Goal: Find specific page/section: Find specific page/section

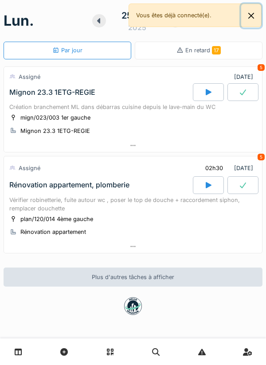
click at [249, 17] on button "Close" at bounding box center [251, 15] width 20 height 23
click at [253, 17] on button "Close" at bounding box center [251, 15] width 20 height 23
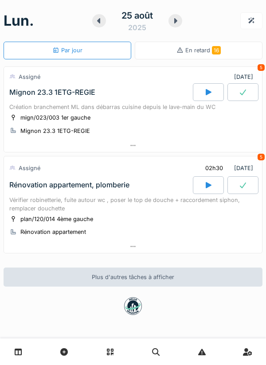
click at [176, 21] on icon at bounding box center [175, 20] width 3 height 5
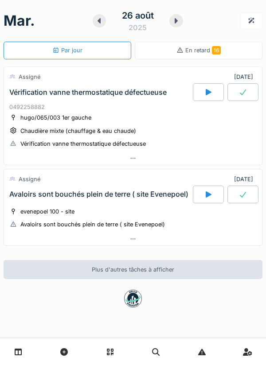
click at [176, 21] on icon at bounding box center [175, 20] width 3 height 5
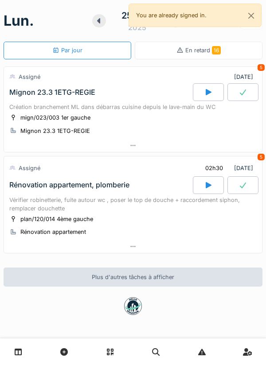
click at [200, 150] on div at bounding box center [133, 145] width 258 height 13
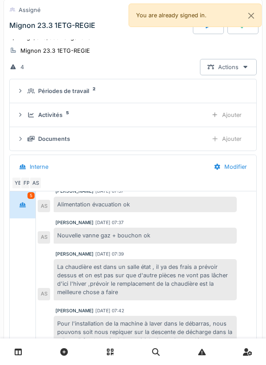
scroll to position [86, 0]
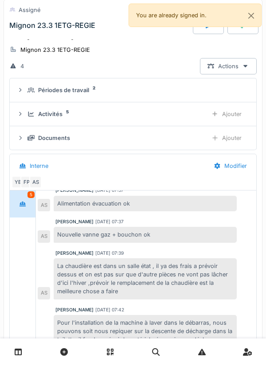
click at [27, 186] on div "FP" at bounding box center [26, 182] width 12 height 12
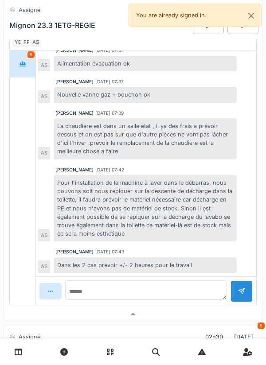
scroll to position [228, 0]
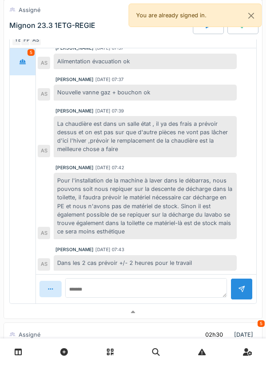
click at [178, 310] on div at bounding box center [133, 311] width 258 height 13
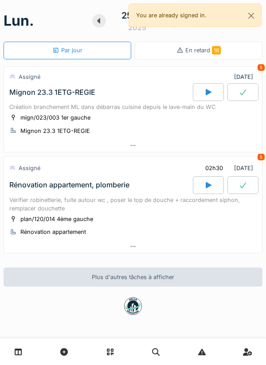
click at [211, 242] on div at bounding box center [133, 246] width 258 height 13
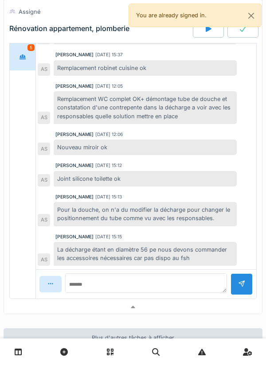
scroll to position [335, 0]
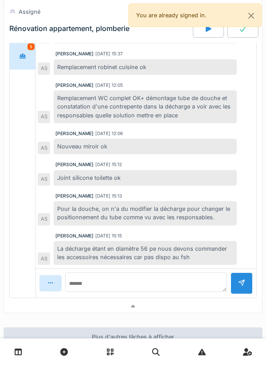
click at [160, 308] on div at bounding box center [133, 306] width 258 height 13
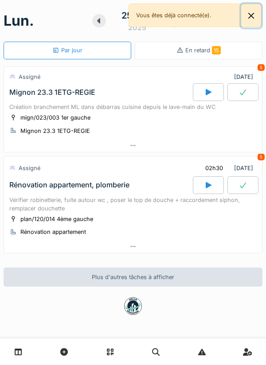
click at [252, 21] on button "Close" at bounding box center [251, 15] width 20 height 23
